Goal: Task Accomplishment & Management: Use online tool/utility

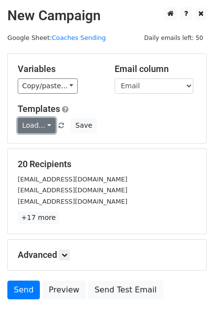
click at [42, 124] on link "Load..." at bounding box center [37, 125] width 38 height 15
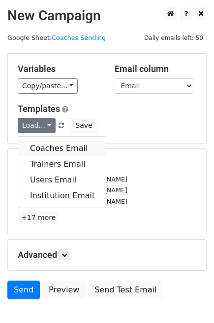
click at [51, 149] on link "Coaches Email" at bounding box center [62, 148] width 88 height 16
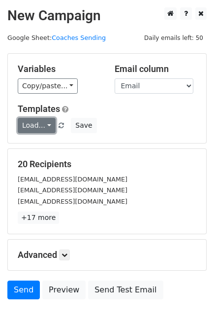
click at [42, 122] on link "Load..." at bounding box center [37, 125] width 38 height 15
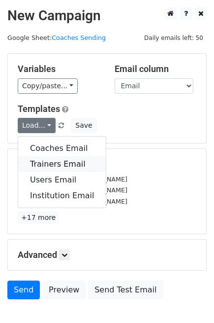
click at [54, 166] on link "Trainers Email" at bounding box center [62, 164] width 88 height 16
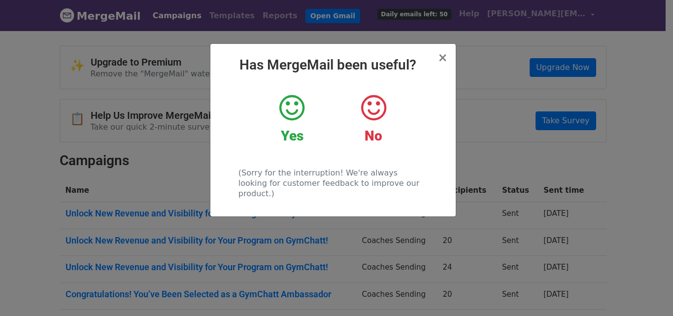
click at [294, 114] on icon at bounding box center [291, 108] width 25 height 30
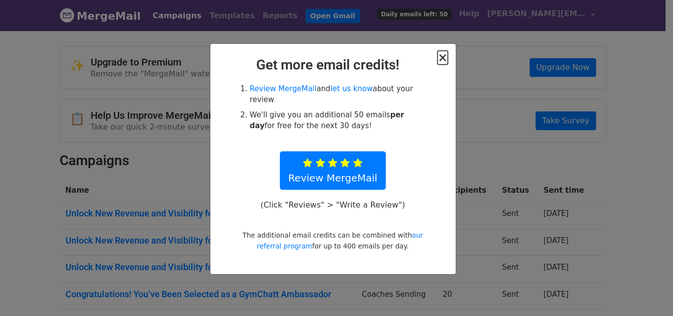
click at [444, 56] on span "×" at bounding box center [442, 58] width 10 height 14
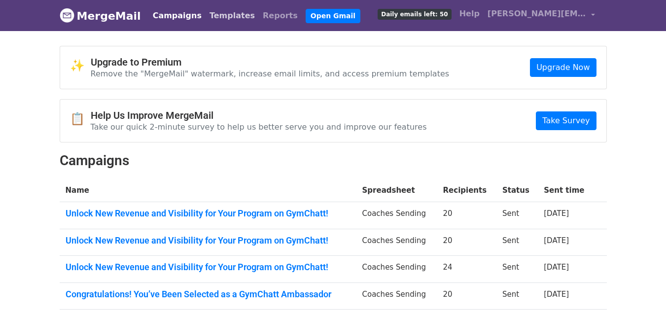
click at [213, 16] on link "Templates" at bounding box center [231, 16] width 53 height 20
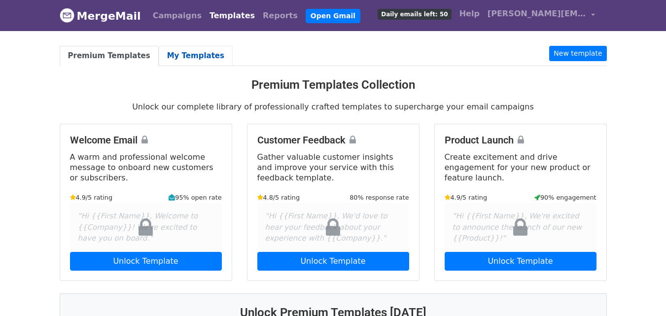
click at [159, 58] on link "My Templates" at bounding box center [196, 56] width 74 height 20
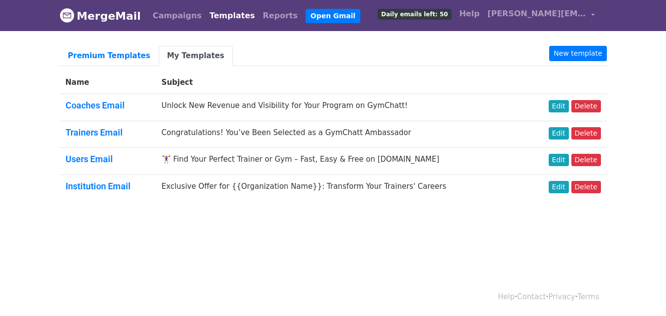
click at [148, 132] on h5 "Trainers Email" at bounding box center [108, 132] width 84 height 11
click at [106, 132] on link "Trainers Email" at bounding box center [94, 132] width 57 height 10
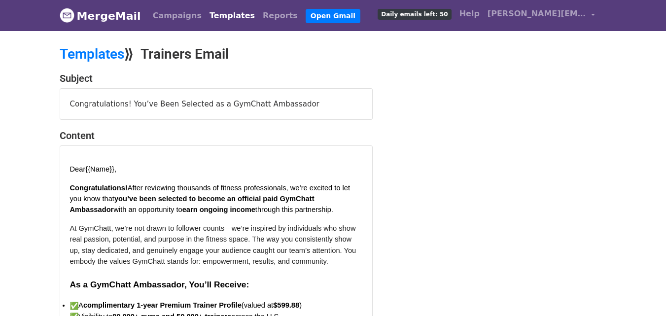
drag, startPoint x: 292, startPoint y: 104, endPoint x: 56, endPoint y: 99, distance: 236.0
click at [56, 100] on div "Subject Congratulations! You’ve Been Selected as a GymChatt Ambassador Content …" at bounding box center [216, 315] width 328 height 486
click at [285, 103] on div "Congratulations! You’ve Been Selected as a GymChatt Ambassador" at bounding box center [216, 104] width 312 height 31
click at [264, 102] on div "Congratulations! You’ve Been Selected as a GymChatt Ambassador" at bounding box center [216, 104] width 312 height 31
click at [263, 102] on div "Congratulations! You’ve Been Selected as a GymChatt Ambassador" at bounding box center [216, 104] width 312 height 31
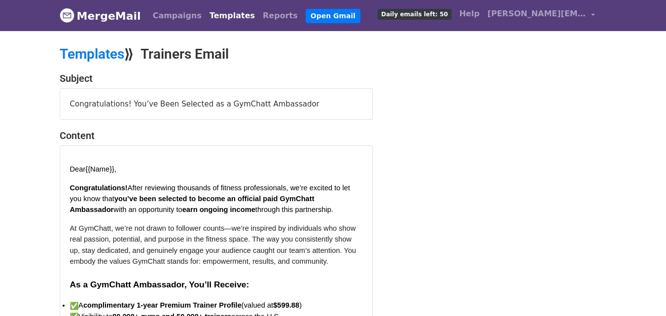
drag, startPoint x: 259, startPoint y: 103, endPoint x: 239, endPoint y: 105, distance: 19.4
click at [248, 105] on div "Congratulations! You’ve Been Selected as a GymChatt Ambassador" at bounding box center [216, 104] width 312 height 31
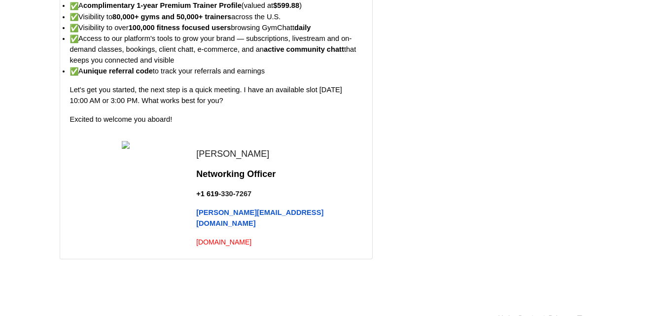
scroll to position [322, 0]
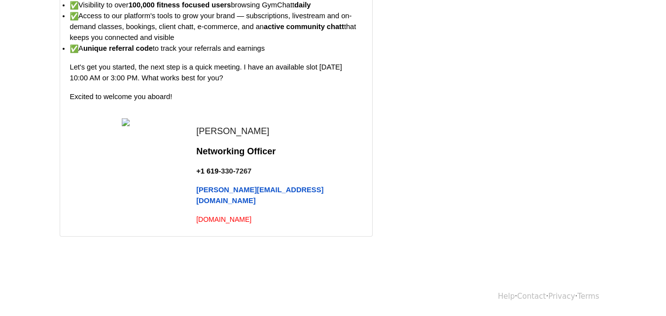
click at [123, 122] on img at bounding box center [126, 122] width 8 height 8
click at [123, 121] on img at bounding box center [126, 122] width 8 height 8
click at [124, 123] on img at bounding box center [126, 122] width 8 height 8
drag, startPoint x: 127, startPoint y: 127, endPoint x: 139, endPoint y: 137, distance: 16.1
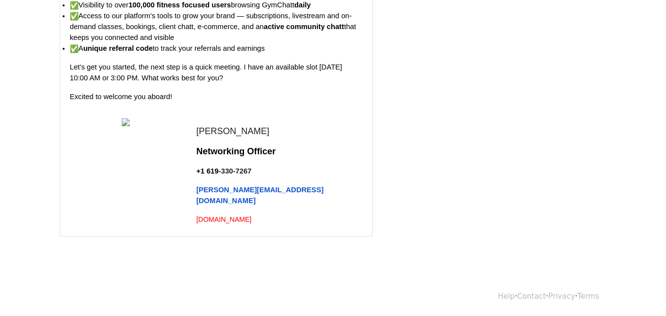
click at [128, 128] on span at bounding box center [125, 170] width 111 height 106
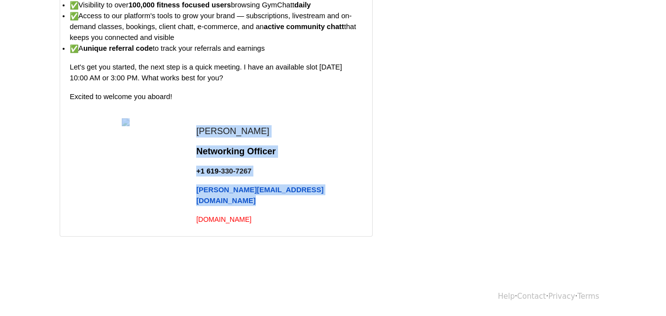
drag, startPoint x: 146, startPoint y: 142, endPoint x: 187, endPoint y: 209, distance: 78.8
click at [187, 209] on tr "[PERSON_NAME] Networking Officer +1 619 -330-7267 [PERSON_NAME][EMAIL_ADDRESS][…" at bounding box center [216, 168] width 292 height 116
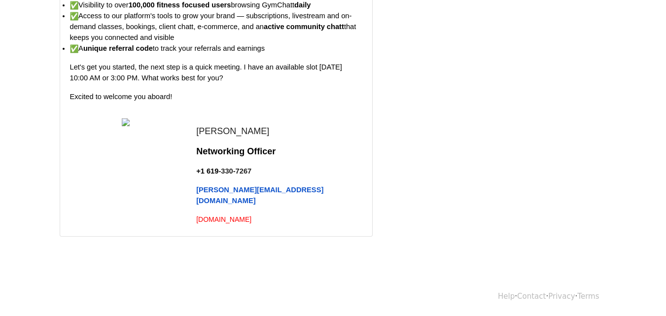
click at [316, 161] on div "[PERSON_NAME] Networking Officer +1 619 -330-7267 [PERSON_NAME][EMAIL_ADDRESS][…" at bounding box center [216, 168] width 292 height 116
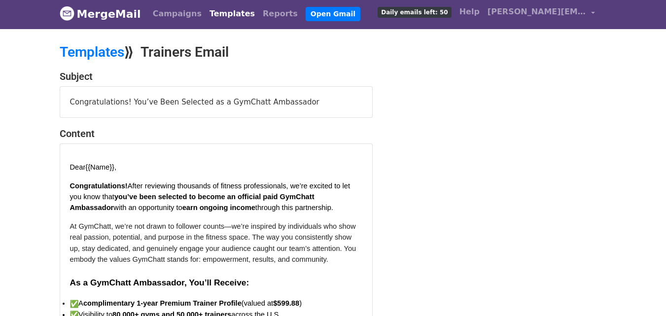
scroll to position [0, 0]
